Goal: Information Seeking & Learning: Learn about a topic

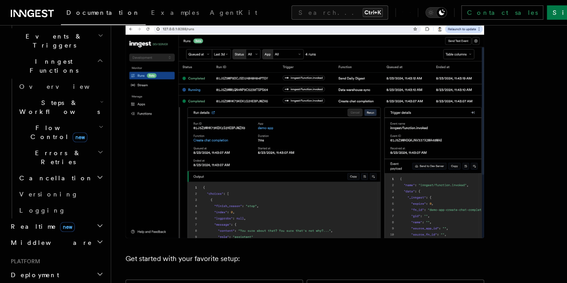
scroll to position [359, 0]
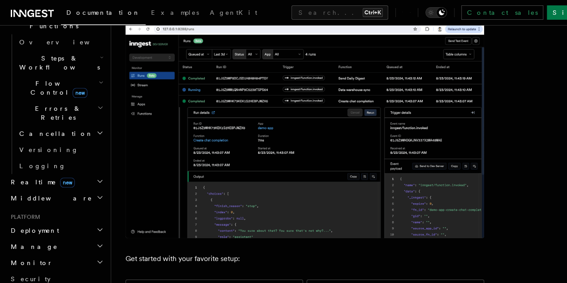
click at [81, 174] on h2 "Realtime new" at bounding box center [56, 182] width 98 height 16
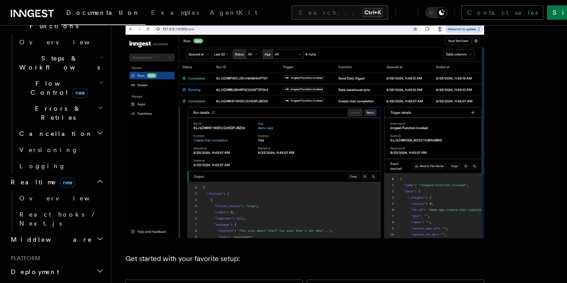
click at [82, 231] on h2 "Middleware" at bounding box center [56, 239] width 98 height 16
click at [83, 231] on h2 "Middleware" at bounding box center [56, 239] width 98 height 16
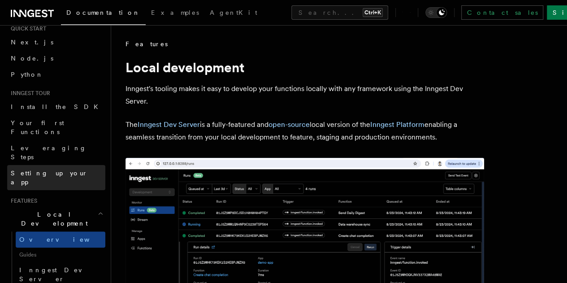
scroll to position [0, 0]
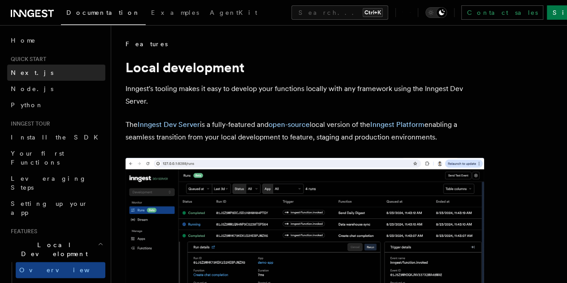
click at [56, 76] on link "Next.js" at bounding box center [56, 73] width 98 height 16
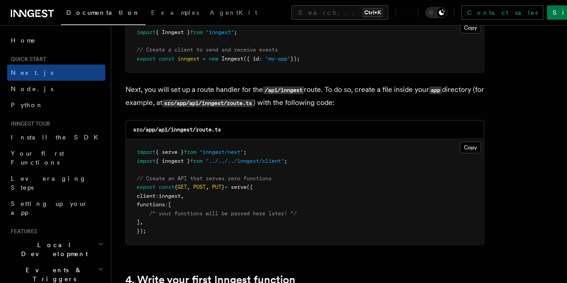
scroll to position [1301, 0]
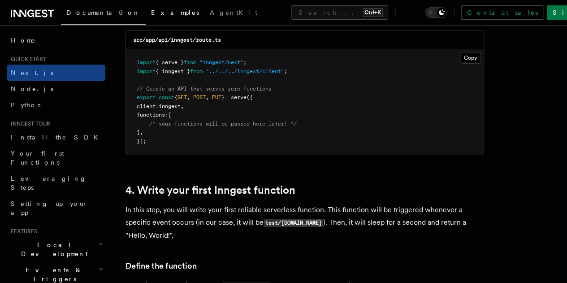
click at [151, 12] on span "Examples" at bounding box center [175, 12] width 48 height 7
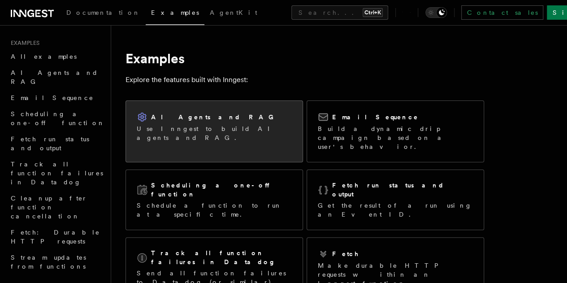
click at [221, 117] on div "AI Agents and RAG" at bounding box center [214, 117] width 155 height 11
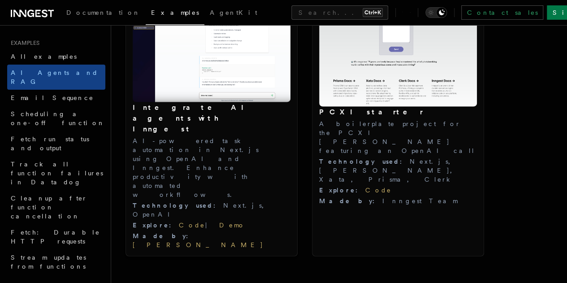
scroll to position [1032, 0]
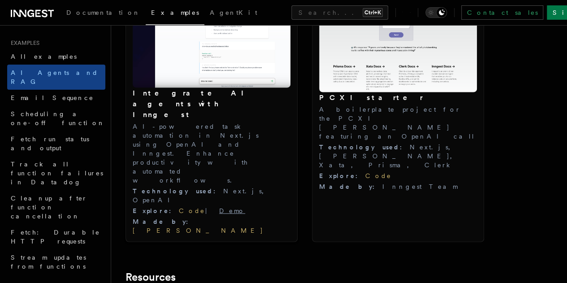
click at [219, 207] on link "Demo" at bounding box center [232, 210] width 26 height 7
